Goal: Transaction & Acquisition: Purchase product/service

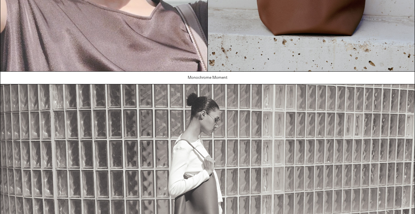
scroll to position [160, 0]
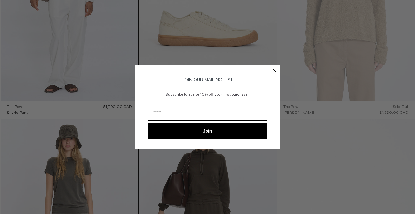
click at [273, 70] on circle "Close dialog" at bounding box center [274, 70] width 6 height 6
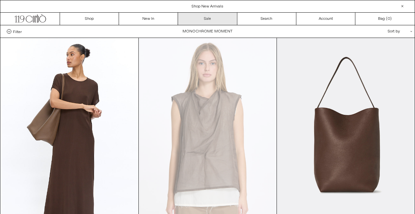
click at [210, 17] on link "Sale" at bounding box center [207, 19] width 59 height 12
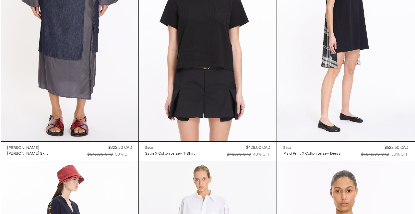
scroll to position [2817, 0]
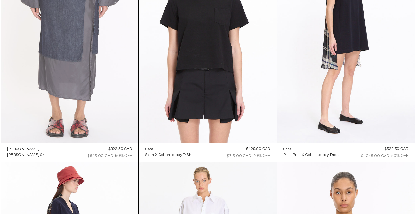
click at [110, 96] on at bounding box center [70, 39] width 138 height 207
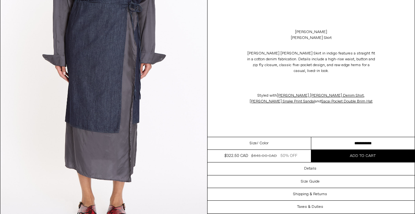
scroll to position [61, 0]
click at [361, 141] on select "**********" at bounding box center [363, 143] width 104 height 13
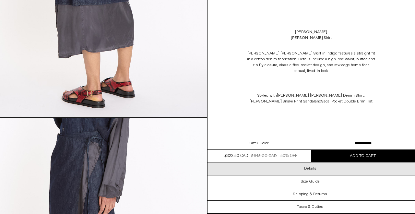
scroll to position [944, 0]
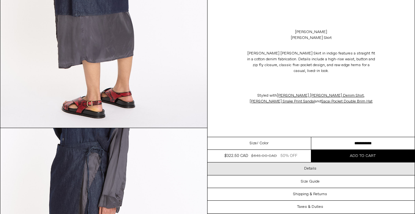
click at [316, 171] on div "Details" at bounding box center [310, 168] width 207 height 12
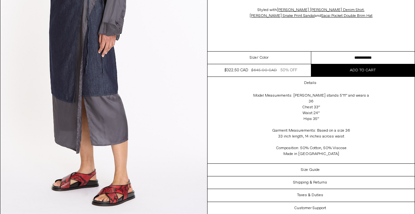
scroll to position [1120, 0]
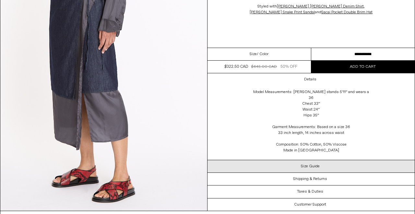
click at [329, 164] on div "Size Guide" at bounding box center [310, 166] width 207 height 12
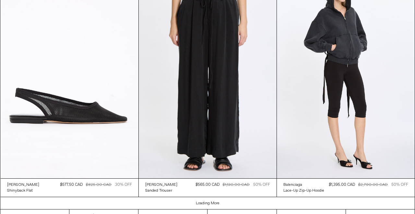
scroll to position [1391, 0]
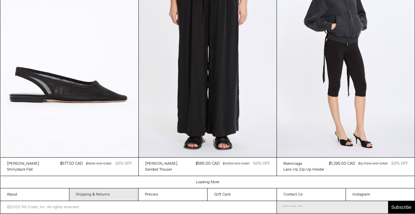
click at [100, 197] on link "Shipping & Returns" at bounding box center [103, 194] width 69 height 12
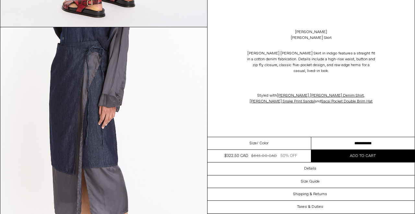
scroll to position [1044, 0]
click at [202, 162] on img at bounding box center [103, 157] width 207 height 258
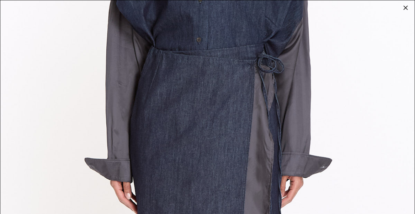
click at [406, 8] on div at bounding box center [405, 7] width 9 height 9
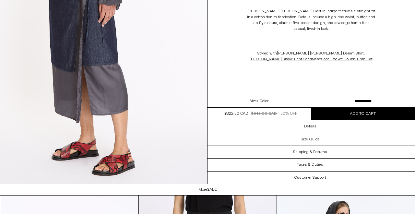
scroll to position [1241, 0]
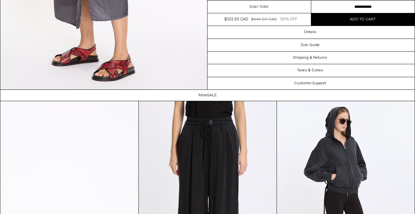
click at [210, 94] on span "Collection: Sale" at bounding box center [212, 95] width 10 height 5
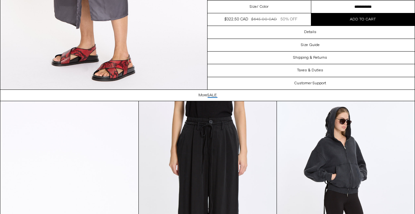
click at [210, 94] on span "Collection: Sale" at bounding box center [212, 95] width 10 height 5
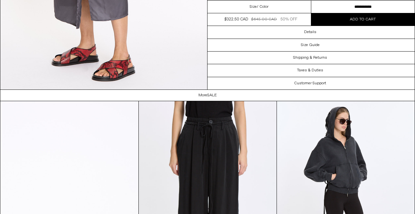
click at [210, 94] on span "Collection: Sale" at bounding box center [212, 95] width 10 height 5
click at [203, 95] on h1 "More Collection: Sale" at bounding box center [207, 95] width 18 height 11
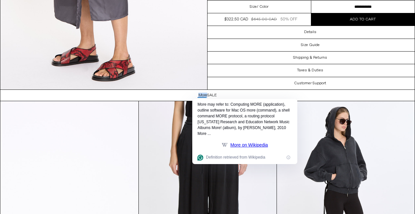
click at [203, 95] on h1 "More Collection: Sale" at bounding box center [207, 95] width 18 height 11
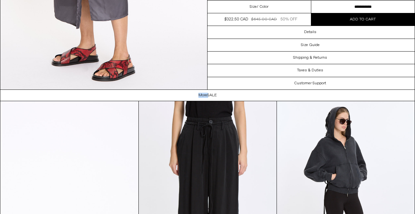
click at [203, 95] on h1 "More Collection: Sale" at bounding box center [207, 95] width 18 height 11
click at [204, 95] on h1 "More Collection: Sale" at bounding box center [207, 95] width 18 height 11
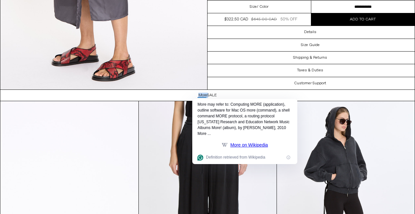
click at [204, 95] on h1 "More Collection: Sale" at bounding box center [207, 95] width 18 height 11
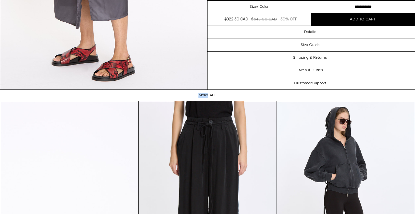
drag, startPoint x: 195, startPoint y: 95, endPoint x: 216, endPoint y: 93, distance: 21.2
click at [216, 93] on div "More Collection: Sale" at bounding box center [207, 95] width 415 height 11
click at [216, 93] on span "Collection: Sale" at bounding box center [212, 95] width 10 height 5
drag, startPoint x: 209, startPoint y: 95, endPoint x: 216, endPoint y: 96, distance: 7.1
click at [216, 96] on span "Collection: Sale" at bounding box center [212, 95] width 10 height 5
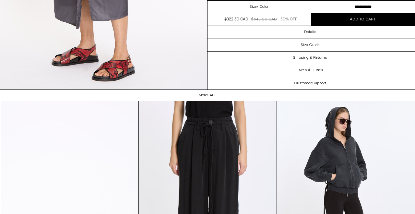
click at [216, 96] on span "Collection: Sale" at bounding box center [212, 95] width 10 height 5
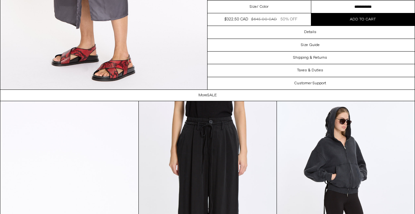
click at [198, 96] on h1 "More Collection: Sale" at bounding box center [207, 95] width 18 height 11
drag, startPoint x: 197, startPoint y: 96, endPoint x: 220, endPoint y: 97, distance: 22.4
click at [220, 97] on div "More Collection: Sale" at bounding box center [207, 95] width 415 height 11
click at [227, 95] on div "More Collection: Sale" at bounding box center [207, 95] width 415 height 11
drag, startPoint x: 197, startPoint y: 94, endPoint x: 218, endPoint y: 97, distance: 21.4
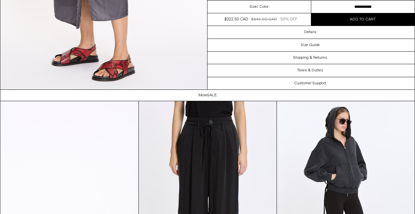
click at [218, 97] on div "More Collection: Sale" at bounding box center [207, 95] width 415 height 11
drag, startPoint x: 218, startPoint y: 97, endPoint x: 196, endPoint y: 95, distance: 21.5
click at [196, 95] on div "More Collection: Sale" at bounding box center [207, 95] width 415 height 11
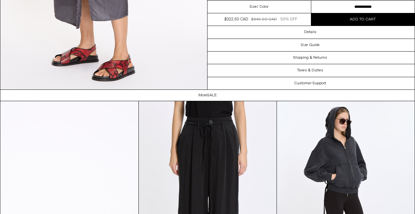
drag, startPoint x: 196, startPoint y: 95, endPoint x: 221, endPoint y: 95, distance: 24.9
click at [221, 95] on div "More Collection: Sale" at bounding box center [207, 95] width 415 height 11
drag, startPoint x: 221, startPoint y: 95, endPoint x: 194, endPoint y: 96, distance: 27.2
click at [195, 96] on div "More Collection: Sale" at bounding box center [207, 95] width 415 height 11
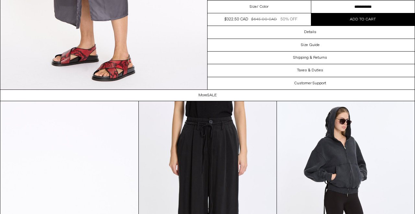
click at [206, 94] on h1 "More Collection: Sale" at bounding box center [207, 95] width 18 height 11
drag, startPoint x: 206, startPoint y: 94, endPoint x: 219, endPoint y: 94, distance: 12.6
click at [219, 94] on div "More Collection: Sale" at bounding box center [207, 95] width 415 height 11
click at [197, 95] on div "More Collection: Sale" at bounding box center [207, 95] width 415 height 11
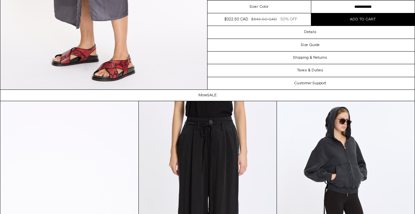
click at [197, 95] on div "More Collection: Sale" at bounding box center [207, 95] width 415 height 11
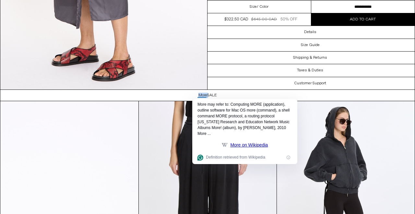
click at [197, 95] on div "More Collection: Sale" at bounding box center [207, 95] width 415 height 11
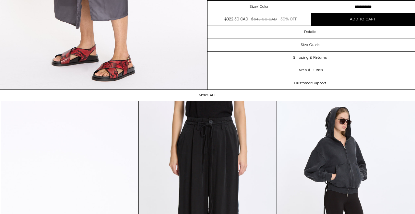
click at [197, 95] on div "More Collection: Sale" at bounding box center [207, 95] width 415 height 11
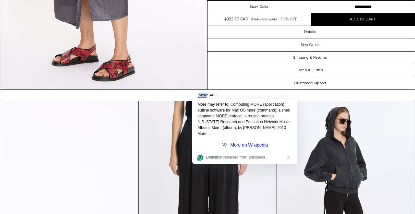
click at [197, 95] on div "More Collection: Sale" at bounding box center [207, 95] width 415 height 11
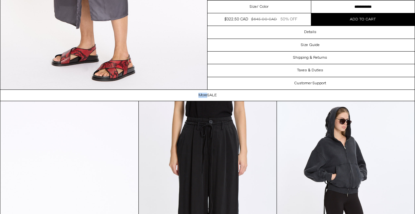
drag, startPoint x: 198, startPoint y: 96, endPoint x: 220, endPoint y: 97, distance: 22.1
click at [220, 97] on div "More Collection: Sale" at bounding box center [207, 95] width 415 height 11
drag, startPoint x: 217, startPoint y: 95, endPoint x: 193, endPoint y: 96, distance: 23.6
click at [194, 96] on div "More Collection: Sale" at bounding box center [207, 95] width 415 height 11
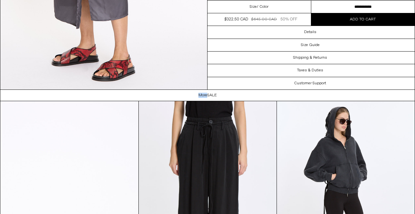
click at [193, 96] on div "More Collection: Sale" at bounding box center [207, 95] width 415 height 11
drag, startPoint x: 196, startPoint y: 95, endPoint x: 220, endPoint y: 96, distance: 24.3
click at [220, 96] on div "More Collection: Sale" at bounding box center [207, 95] width 415 height 11
drag, startPoint x: 220, startPoint y: 96, endPoint x: 190, endPoint y: 96, distance: 30.1
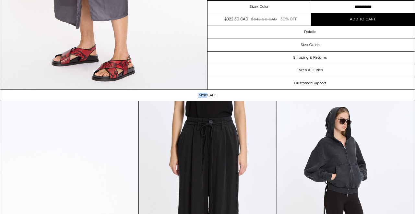
click at [190, 97] on div "More Collection: Sale" at bounding box center [207, 95] width 415 height 11
click at [190, 96] on div "More Collection: Sale" at bounding box center [207, 95] width 415 height 11
drag, startPoint x: 196, startPoint y: 95, endPoint x: 221, endPoint y: 94, distance: 25.0
click at [221, 95] on div "More Collection: Sale" at bounding box center [207, 95] width 415 height 11
click at [221, 94] on div "More Collection: Sale" at bounding box center [207, 95] width 415 height 11
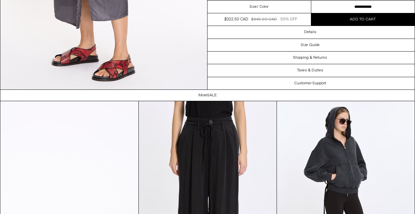
drag, startPoint x: 197, startPoint y: 96, endPoint x: 218, endPoint y: 94, distance: 21.1
click at [218, 94] on div "More Collection: Sale" at bounding box center [207, 95] width 415 height 11
drag, startPoint x: 218, startPoint y: 94, endPoint x: 207, endPoint y: 96, distance: 11.1
click at [207, 96] on div "More Collection: Sale" at bounding box center [207, 95] width 415 height 11
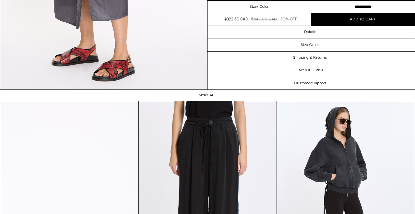
click at [207, 96] on h1 "More Collection: Sale" at bounding box center [207, 95] width 18 height 11
drag, startPoint x: 214, startPoint y: 95, endPoint x: 199, endPoint y: 95, distance: 15.2
click at [199, 95] on h1 "More Collection: Sale" at bounding box center [207, 95] width 18 height 11
drag, startPoint x: 199, startPoint y: 95, endPoint x: 220, endPoint y: 96, distance: 20.7
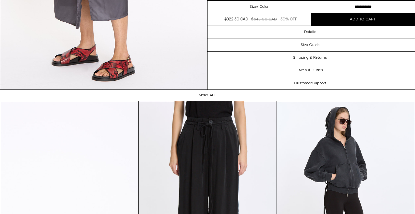
click at [220, 96] on div "More Collection: Sale" at bounding box center [207, 95] width 415 height 11
drag, startPoint x: 220, startPoint y: 96, endPoint x: 184, endPoint y: 93, distance: 35.7
click at [184, 93] on div "More Collection: Sale" at bounding box center [207, 95] width 415 height 11
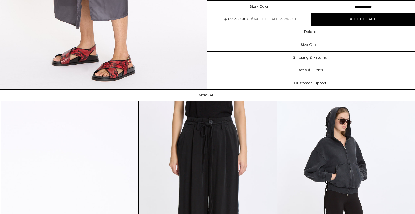
drag, startPoint x: 195, startPoint y: 97, endPoint x: 216, endPoint y: 96, distance: 21.7
click at [216, 96] on div "More Collection: Sale" at bounding box center [207, 95] width 415 height 11
click at [216, 96] on span "Collection: Sale" at bounding box center [212, 95] width 10 height 5
drag, startPoint x: 218, startPoint y: 96, endPoint x: 193, endPoint y: 98, distance: 25.1
click at [193, 98] on div "More Collection: Sale" at bounding box center [207, 95] width 415 height 11
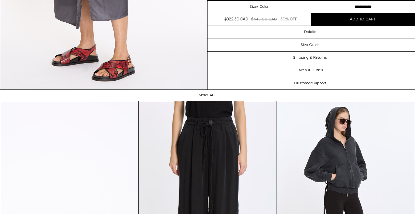
click at [193, 98] on div "More Collection: Sale" at bounding box center [207, 95] width 415 height 11
drag, startPoint x: 208, startPoint y: 96, endPoint x: 219, endPoint y: 96, distance: 10.7
click at [219, 96] on div "More Collection: Sale" at bounding box center [207, 95] width 415 height 11
drag, startPoint x: 219, startPoint y: 95, endPoint x: 195, endPoint y: 93, distance: 23.5
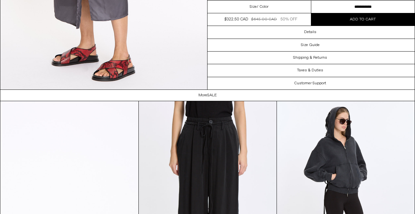
click at [195, 93] on div "More Collection: Sale" at bounding box center [207, 95] width 415 height 11
click at [196, 93] on div "More Collection: Sale" at bounding box center [207, 95] width 415 height 11
click at [198, 96] on h1 "More Collection: Sale" at bounding box center [207, 95] width 18 height 11
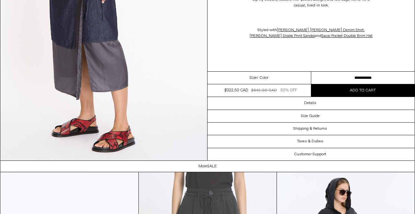
scroll to position [1158, 0]
